Goal: Find specific page/section: Find specific page/section

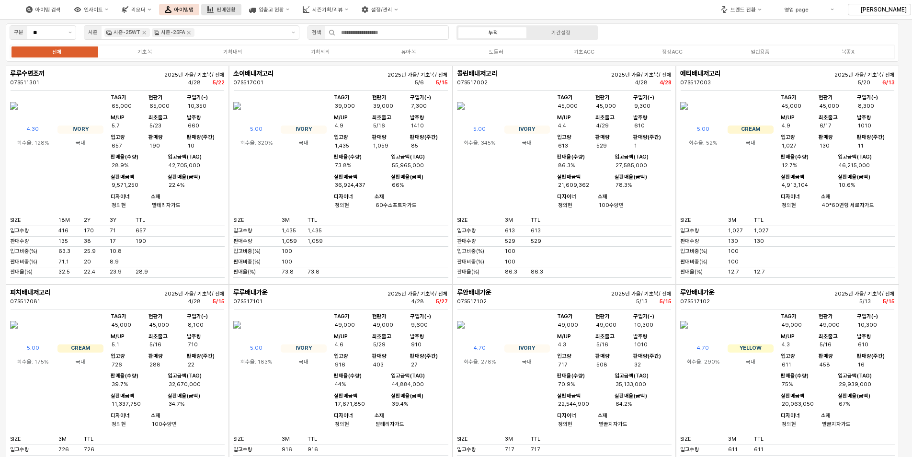
click at [236, 7] on div "판매현황" at bounding box center [225, 10] width 19 height 6
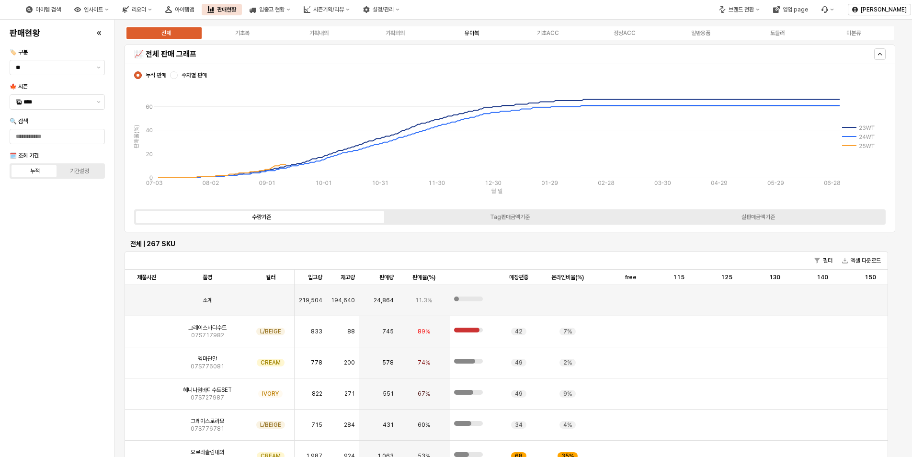
click at [478, 33] on div "유아복" at bounding box center [471, 33] width 14 height 7
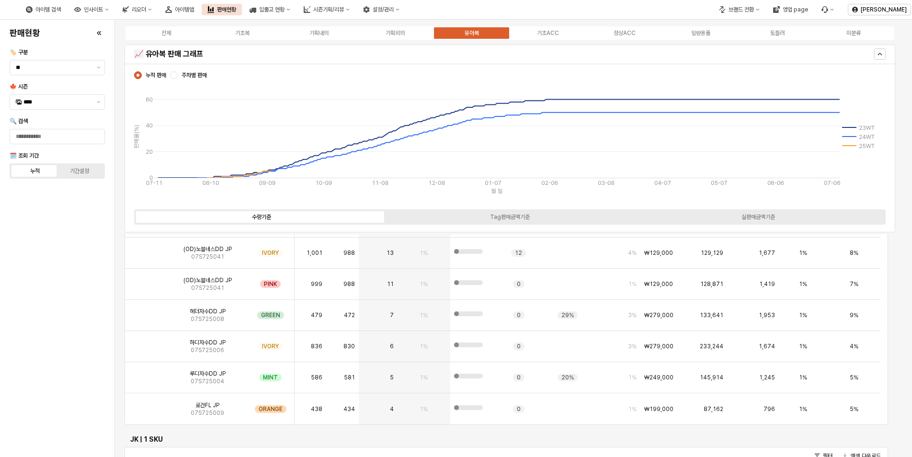
scroll to position [335, 0]
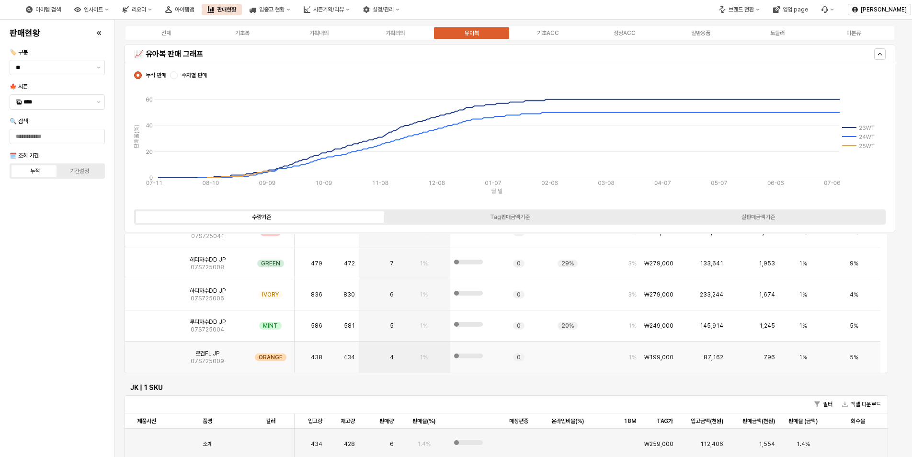
click at [162, 356] on div "App Frame" at bounding box center [146, 356] width 43 height 31
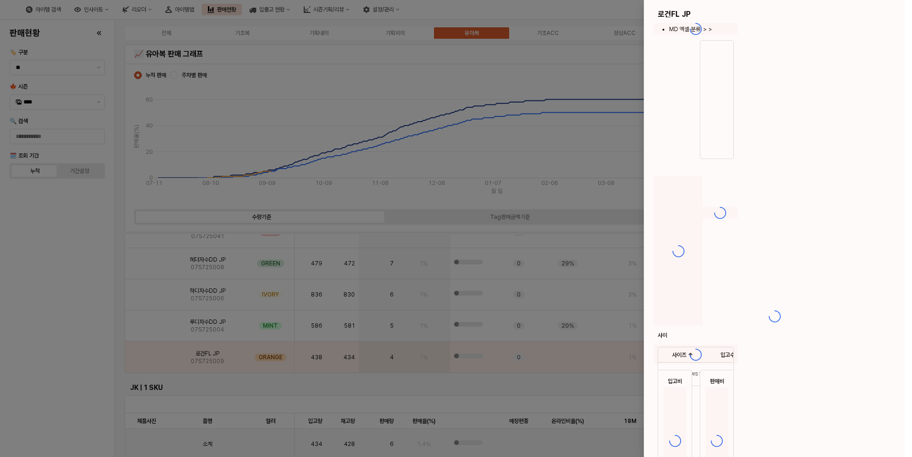
click at [136, 358] on div at bounding box center [456, 228] width 912 height 457
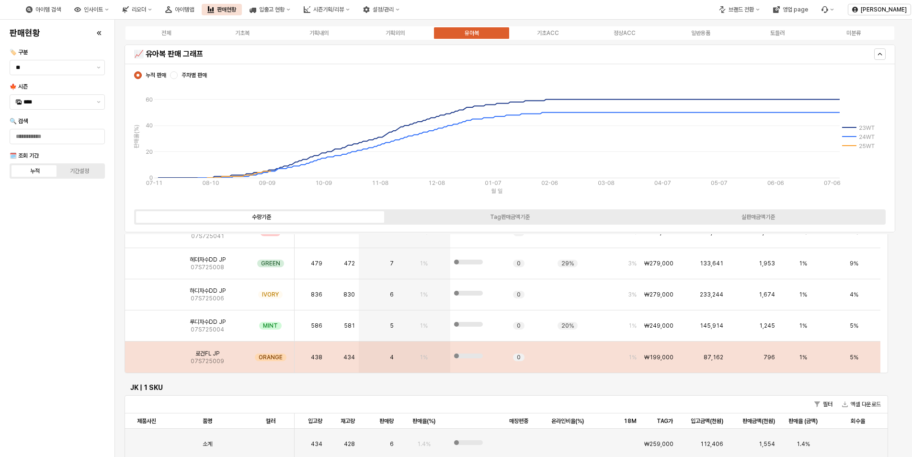
click at [147, 353] on img "App Frame" at bounding box center [147, 353] width 0 height 0
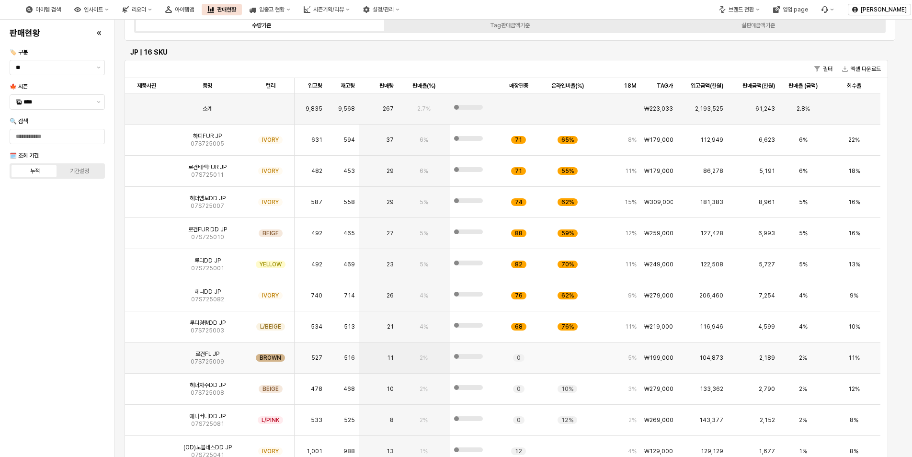
scroll to position [0, 0]
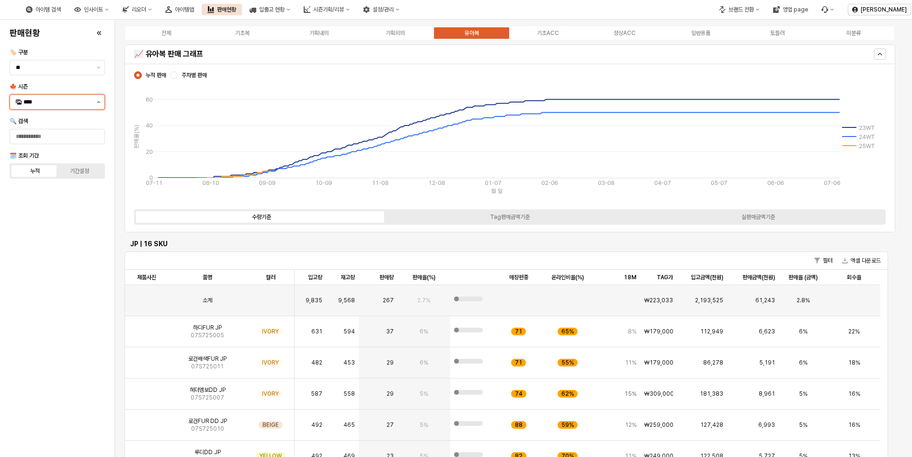
click at [99, 106] on button "제안 사항 표시" at bounding box center [98, 102] width 11 height 14
click at [41, 204] on div "25FA" at bounding box center [57, 203] width 69 height 8
type input "****"
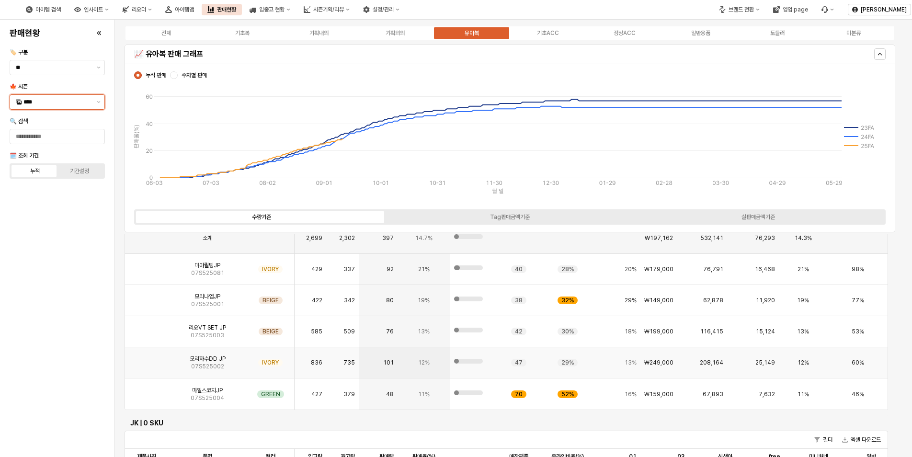
scroll to position [48, 0]
